Goal: Task Accomplishment & Management: Complete application form

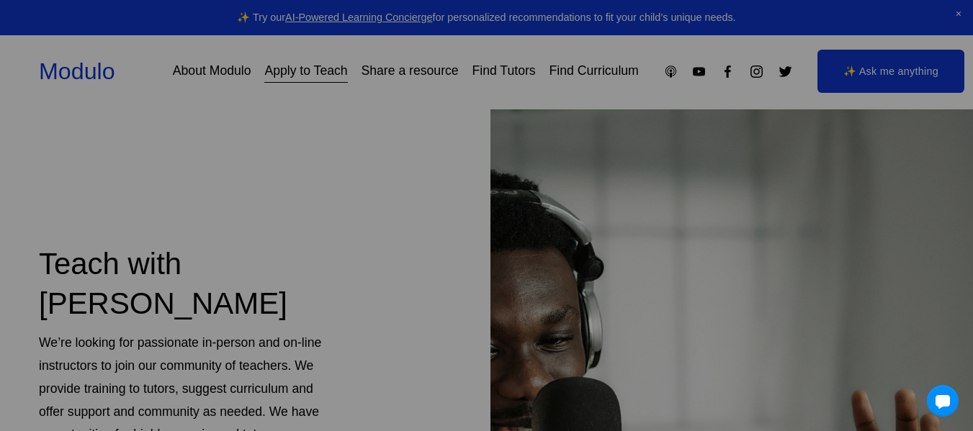
scroll to position [117, 0]
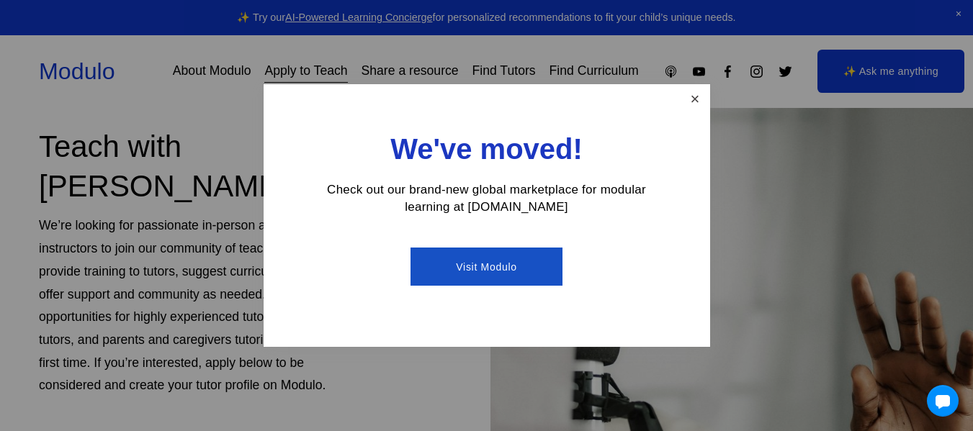
click at [683, 109] on link "Close" at bounding box center [694, 98] width 25 height 25
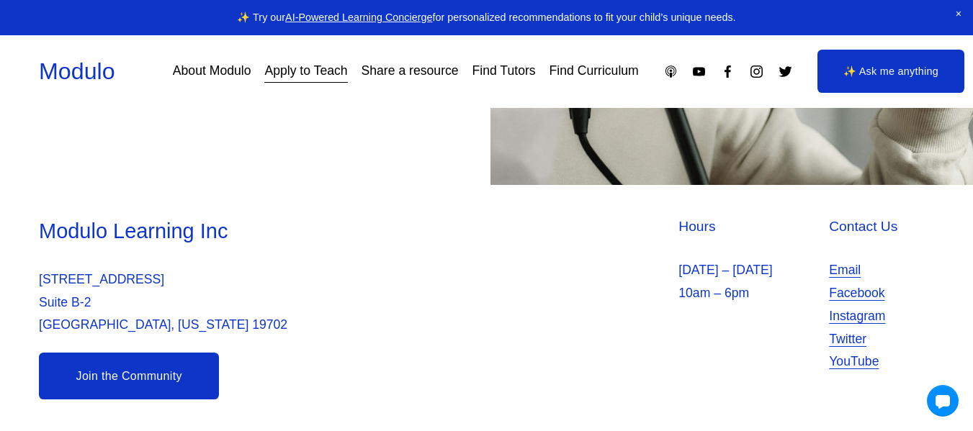
scroll to position [520, 0]
click at [329, 71] on link "Apply to Teach" at bounding box center [305, 71] width 83 height 25
click at [177, 359] on link "Join the Community" at bounding box center [129, 376] width 180 height 46
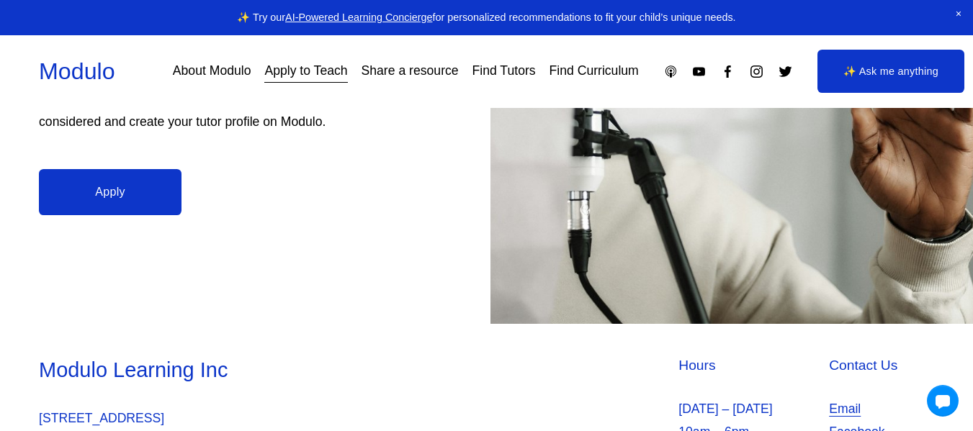
scroll to position [0, 0]
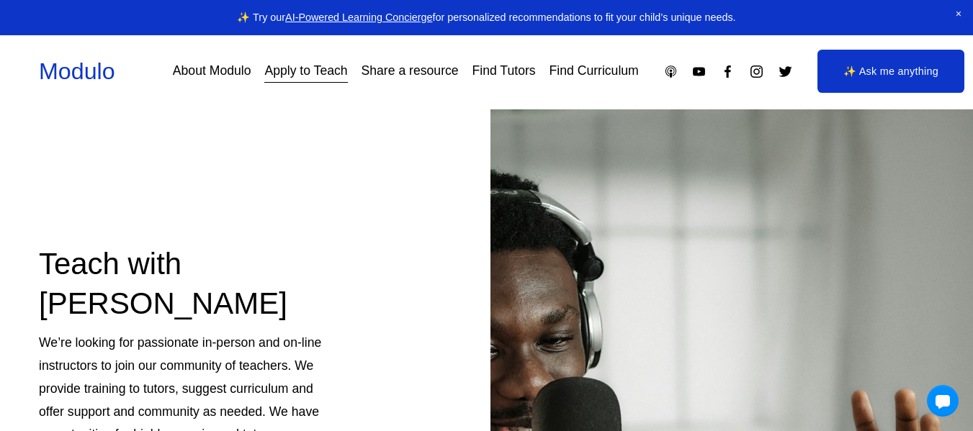
click at [595, 67] on link "Find Curriculum" at bounding box center [594, 71] width 89 height 25
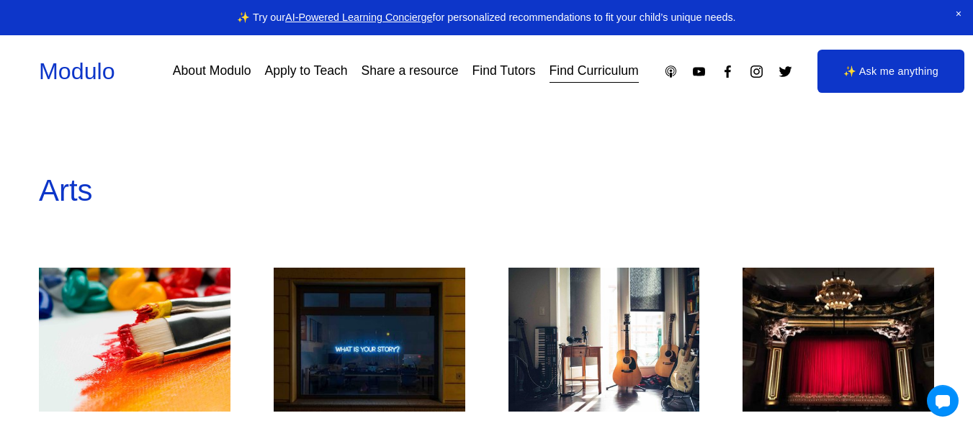
scroll to position [1505, 0]
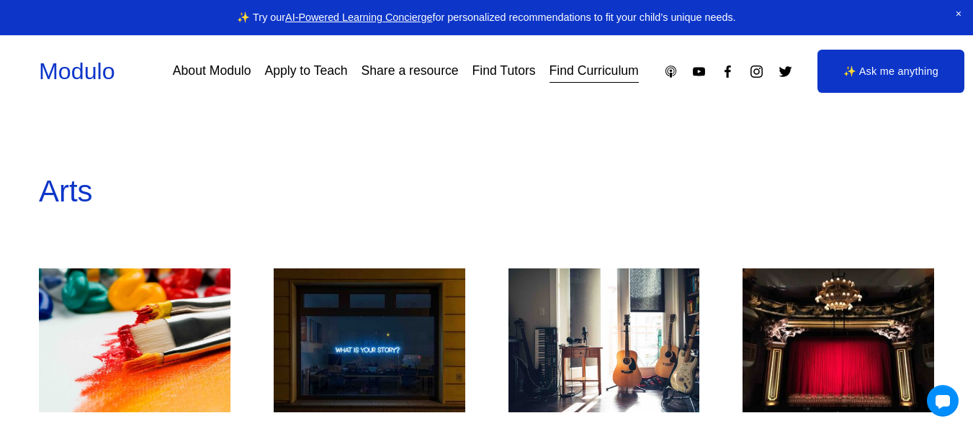
click at [861, 86] on link "✨ Ask me anything" at bounding box center [891, 71] width 147 height 43
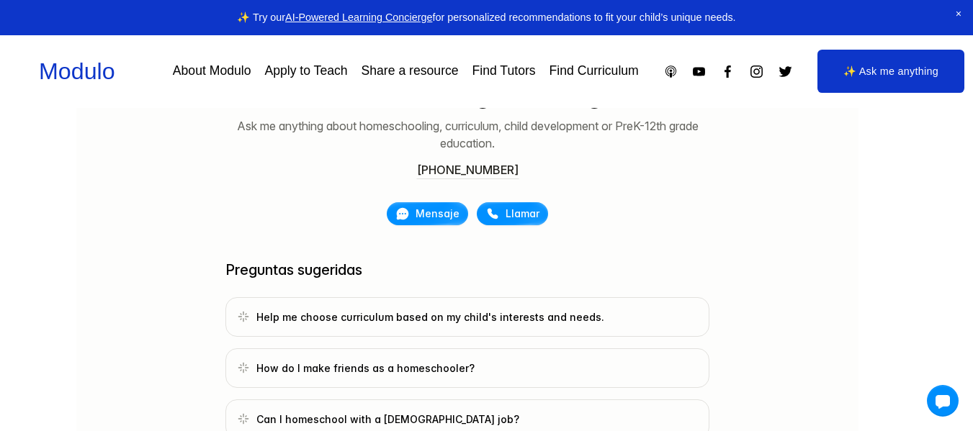
scroll to position [85, 0]
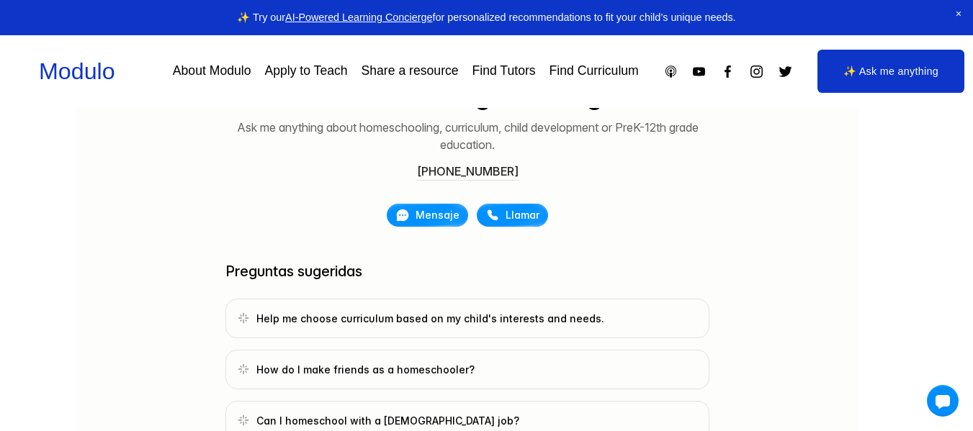
click at [315, 79] on link "Apply to Teach" at bounding box center [305, 71] width 83 height 25
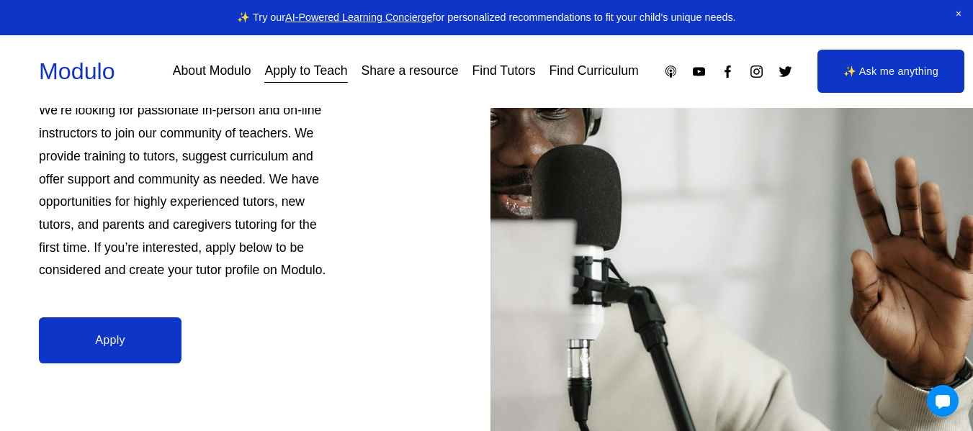
scroll to position [236, 0]
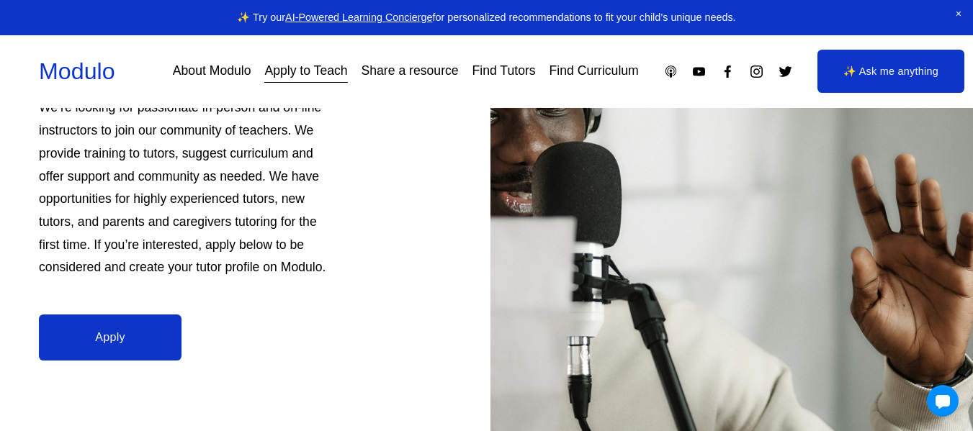
click at [95, 351] on link "Apply" at bounding box center [110, 338] width 143 height 46
